Goal: Transaction & Acquisition: Purchase product/service

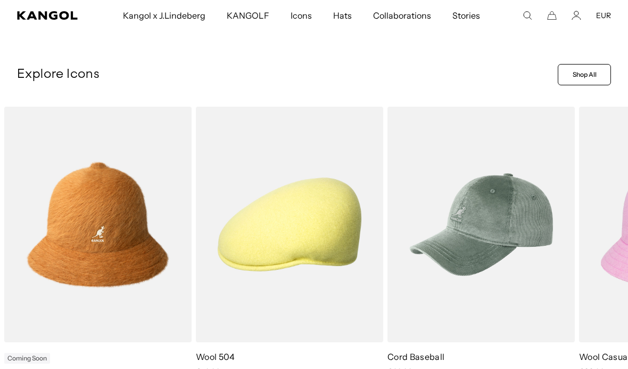
scroll to position [310, 0]
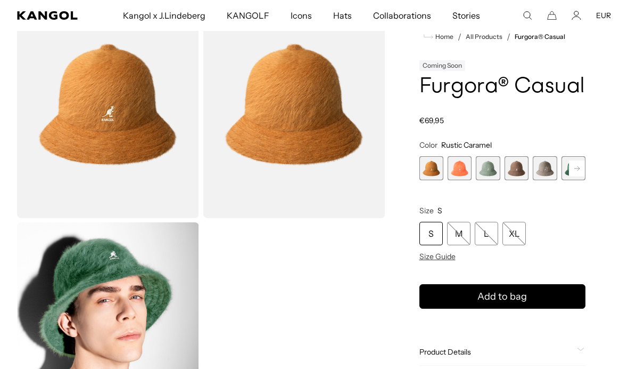
click at [447, 257] on span "Size Guide" at bounding box center [438, 256] width 36 height 10
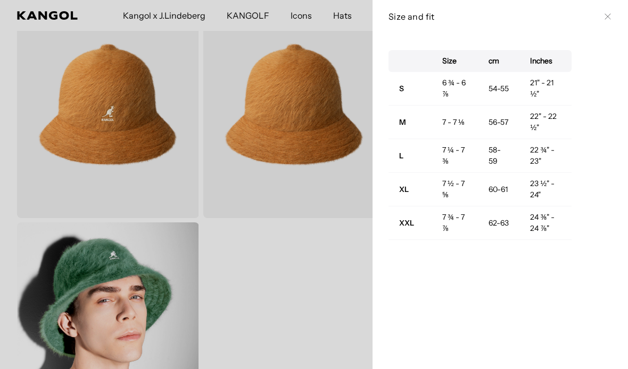
click at [607, 14] on icon at bounding box center [608, 16] width 6 height 6
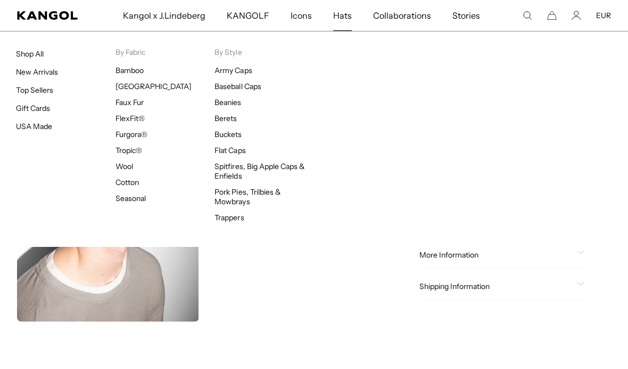
scroll to position [213, 0]
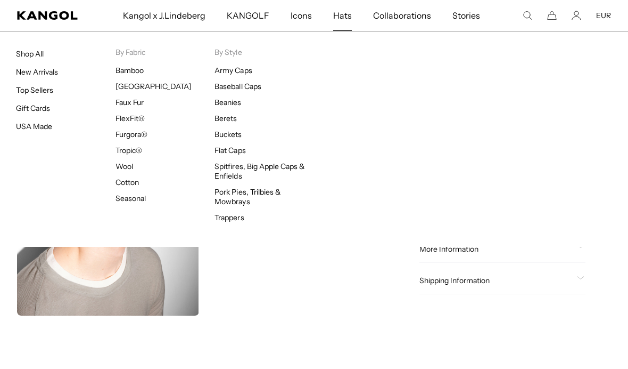
click at [300, 290] on video "Gallery Viewer" at bounding box center [294, 201] width 182 height 227
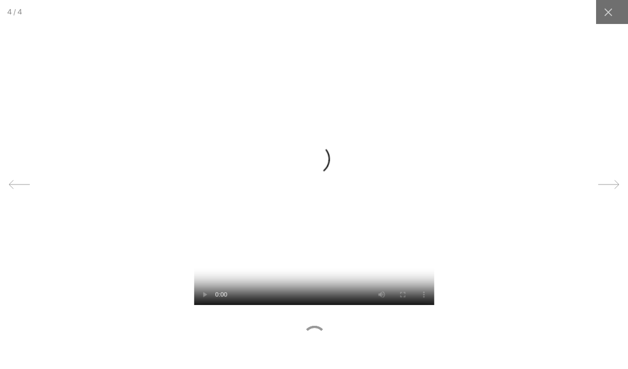
scroll to position [0, 0]
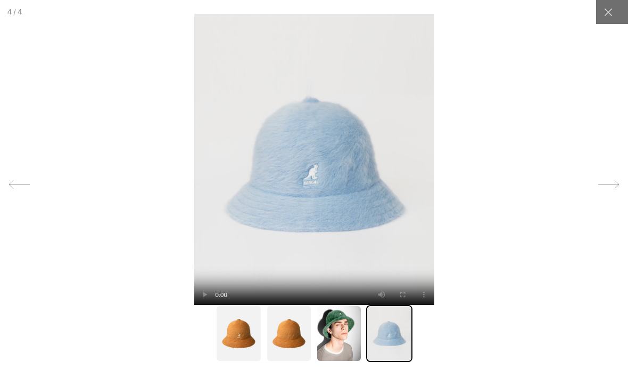
click at [610, 14] on icon at bounding box center [608, 12] width 8 height 8
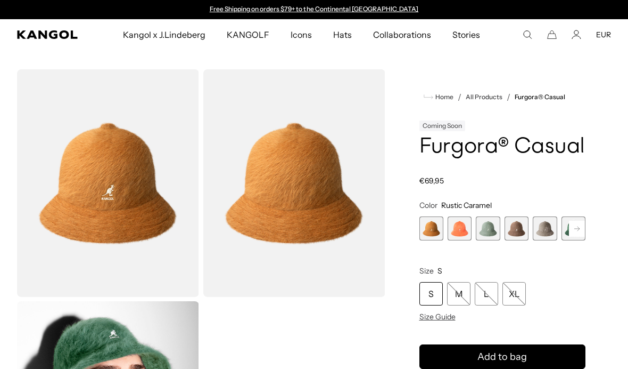
click at [579, 226] on rect at bounding box center [577, 228] width 16 height 16
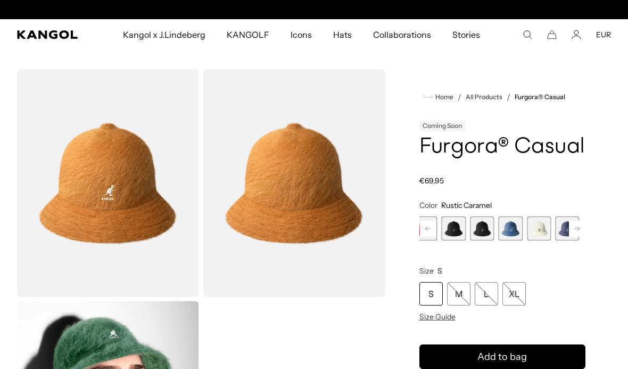
scroll to position [0, 219]
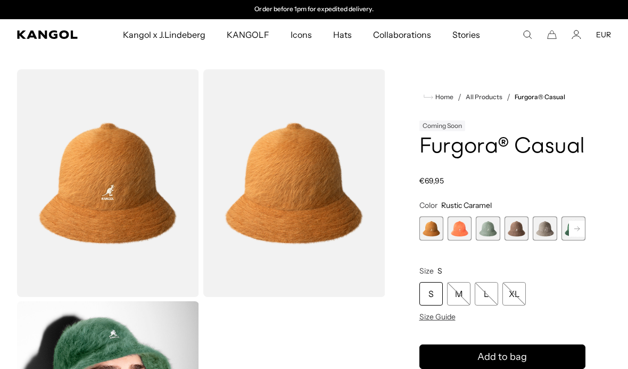
click at [430, 232] on span "1 of 12" at bounding box center [432, 228] width 24 height 24
click at [454, 301] on div "M" at bounding box center [458, 293] width 23 height 23
click at [456, 296] on div "M" at bounding box center [458, 293] width 23 height 23
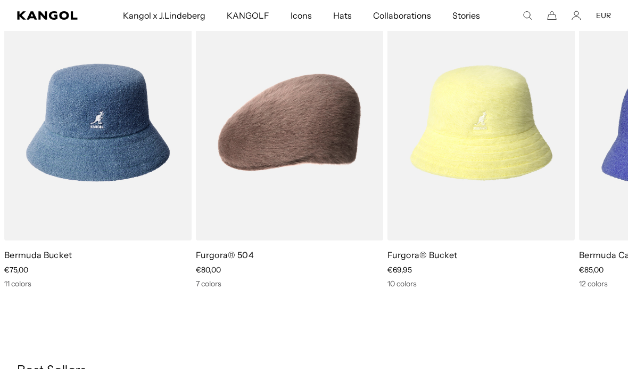
scroll to position [673, 0]
click at [0, 0] on img "4 of 5" at bounding box center [0, 0] width 0 height 0
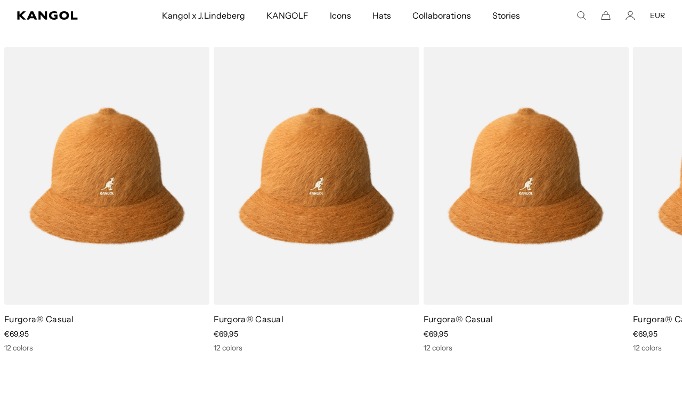
scroll to position [0, 219]
click at [0, 0] on img "1 of 1" at bounding box center [0, 0] width 0 height 0
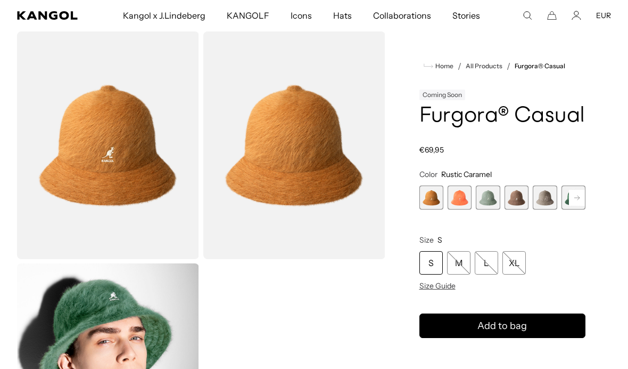
scroll to position [0, 219]
click at [446, 365] on product-info "Home / All Products / Furgora® Casual Coming Soon Furgora® Casual Regular price…" at bounding box center [503, 259] width 167 height 398
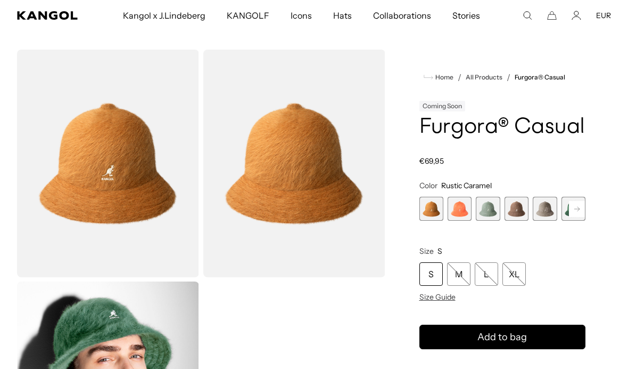
scroll to position [0, 0]
